Goal: Find specific page/section: Locate a particular part of the current website

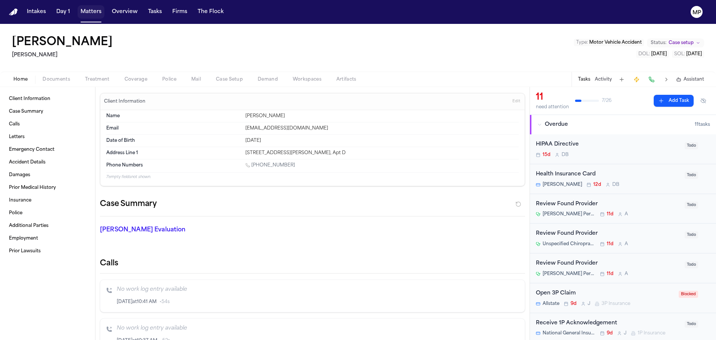
click at [91, 13] on button "Matters" at bounding box center [91, 11] width 27 height 13
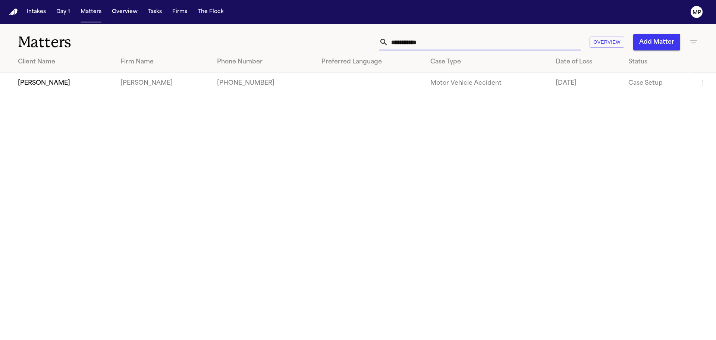
drag, startPoint x: 470, startPoint y: 43, endPoint x: 203, endPoint y: 18, distance: 268.2
click at [203, 18] on div "**********" at bounding box center [358, 170] width 716 height 340
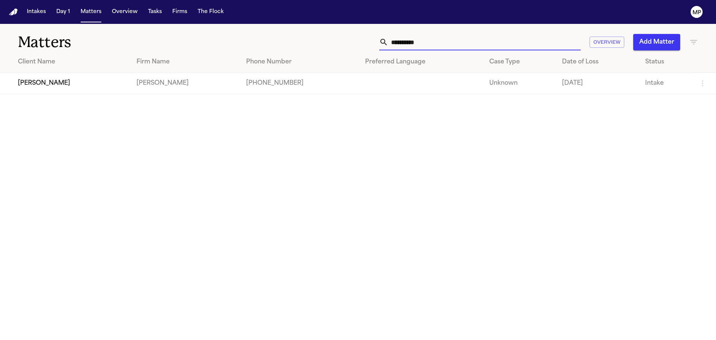
type input "**********"
click at [93, 80] on td "[PERSON_NAME]" at bounding box center [65, 83] width 131 height 21
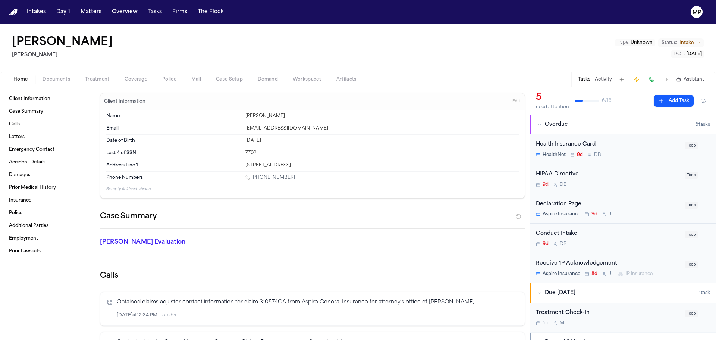
click at [48, 83] on button "Documents" at bounding box center [56, 79] width 43 height 9
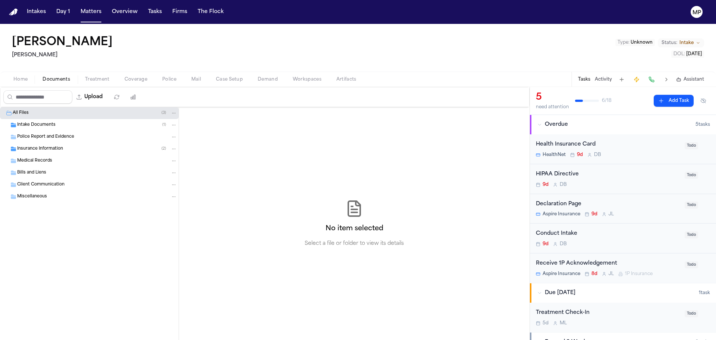
click at [65, 126] on div "Intake Documents ( 1 )" at bounding box center [97, 125] width 160 height 7
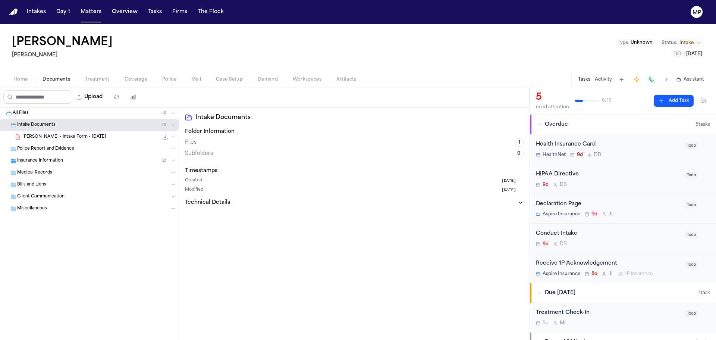
click at [65, 135] on span "[PERSON_NAME] - Intake Form - [DATE]" at bounding box center [64, 137] width 84 height 6
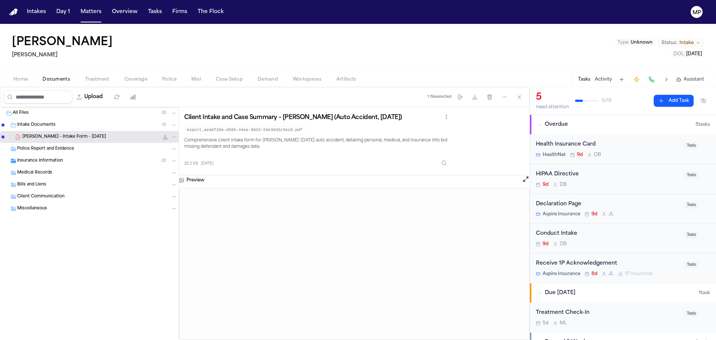
click at [34, 161] on span "Insurance Information" at bounding box center [40, 161] width 46 height 6
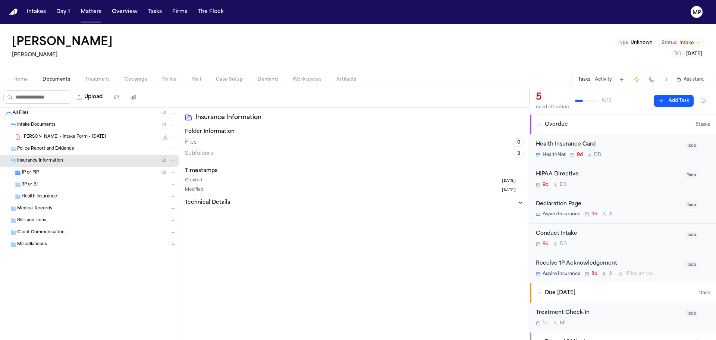
click at [642, 150] on div "Health Insurance Card HealthNet 9d D B" at bounding box center [608, 149] width 144 height 18
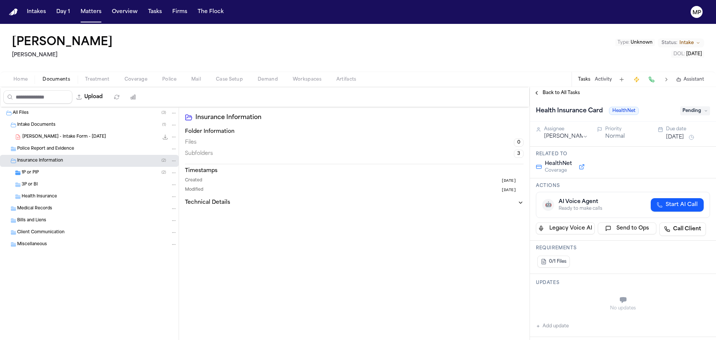
click at [537, 92] on button "Back to All Tasks" at bounding box center [557, 93] width 54 height 6
